Goal: Information Seeking & Learning: Learn about a topic

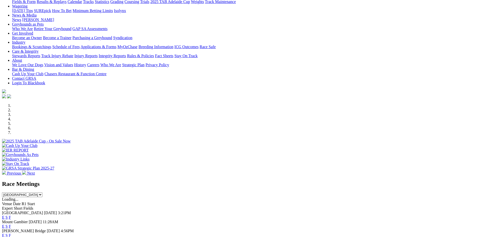
scroll to position [50, 0]
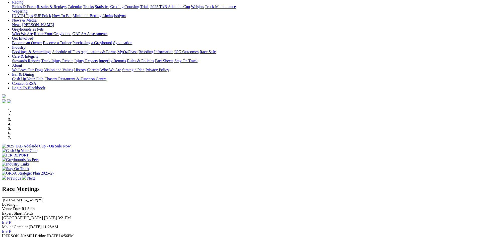
click at [11, 220] on link "F" at bounding box center [10, 222] width 2 height 4
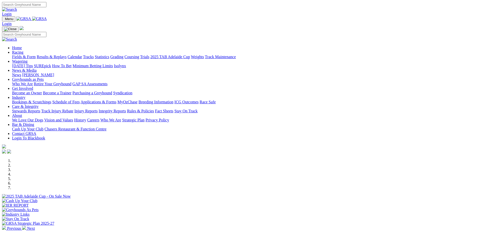
scroll to position [151, 0]
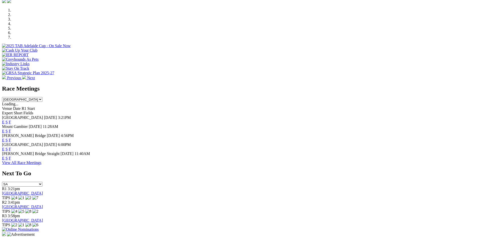
click at [11, 147] on link "F" at bounding box center [10, 149] width 2 height 4
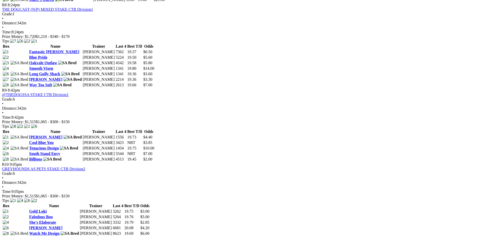
scroll to position [863, 0]
